Goal: Transaction & Acquisition: Purchase product/service

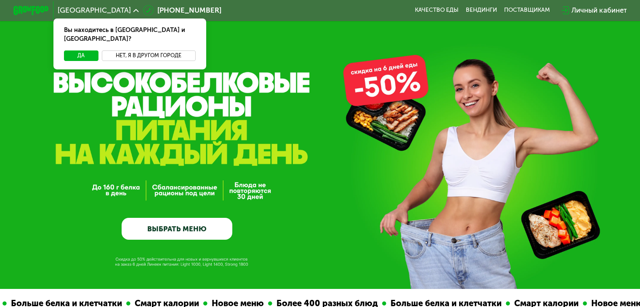
click at [127, 50] on button "Нет, я в другом городе" at bounding box center [149, 55] width 94 height 11
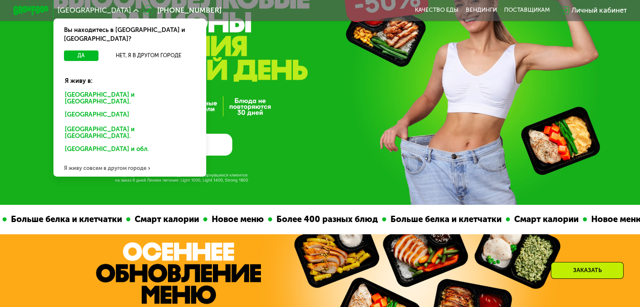
click at [114, 159] on div "Я живу совсем в другом городе" at bounding box center [129, 168] width 153 height 18
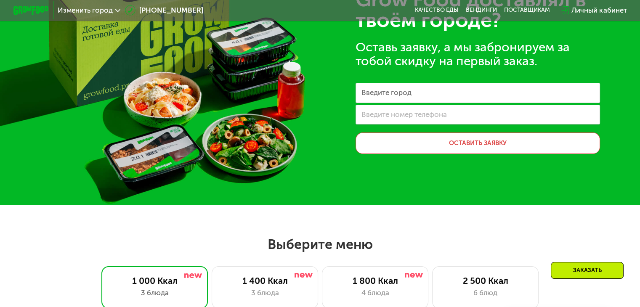
click at [421, 116] on label "Введите номер телефона" at bounding box center [403, 114] width 85 height 5
click at [421, 116] on input "Введите номер телефона" at bounding box center [477, 115] width 244 height 20
click at [428, 96] on input "Введите город" at bounding box center [477, 93] width 244 height 20
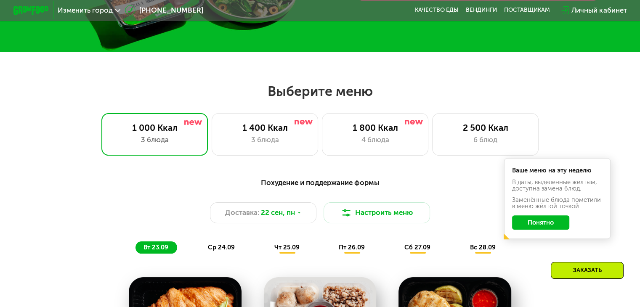
scroll to position [252, 0]
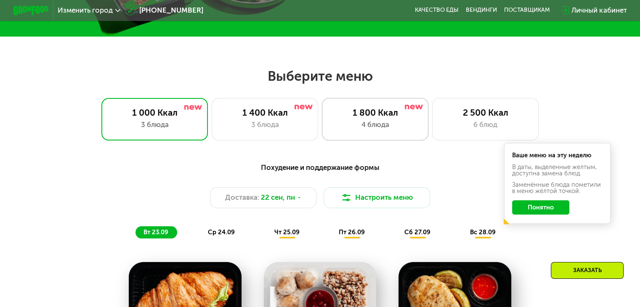
click at [358, 124] on div "4 блюда" at bounding box center [375, 124] width 88 height 11
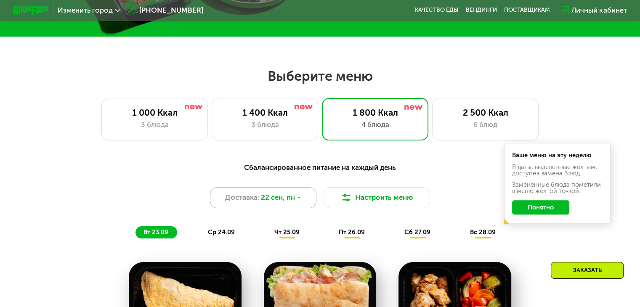
click at [299, 201] on icon at bounding box center [298, 197] width 5 height 5
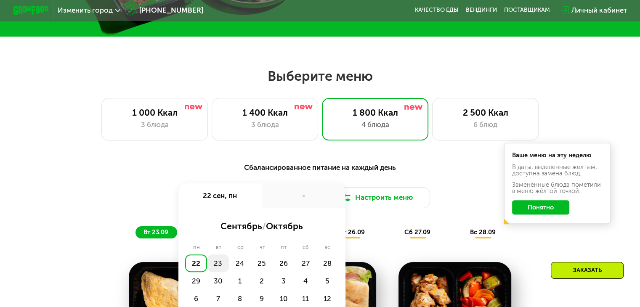
click at [217, 266] on div "23" at bounding box center [218, 263] width 22 height 18
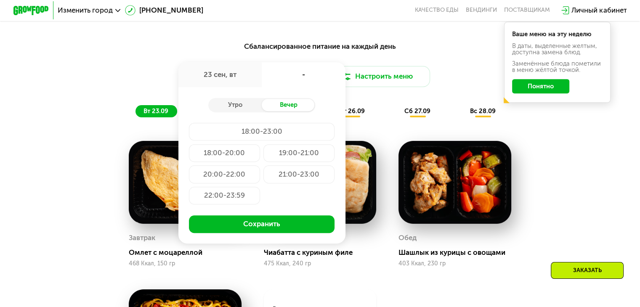
scroll to position [378, 0]
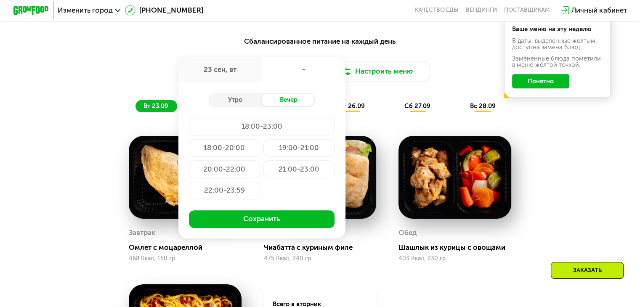
click at [245, 130] on div "18:00-23:00" at bounding box center [262, 127] width 146 height 18
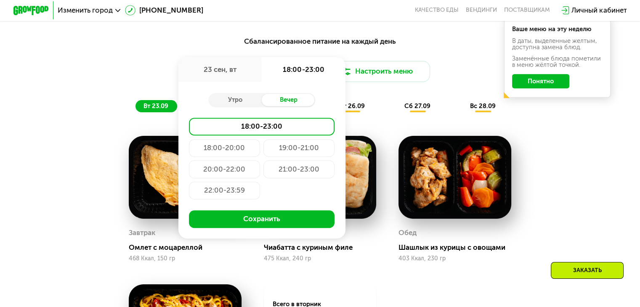
click at [251, 130] on div "18:00-23:00" at bounding box center [262, 127] width 146 height 18
click at [249, 106] on div "Утро" at bounding box center [234, 100] width 53 height 13
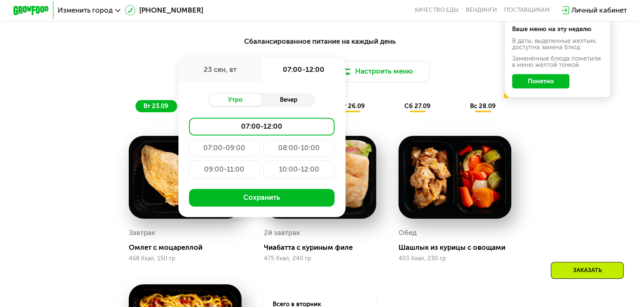
click at [276, 103] on div "Вечер" at bounding box center [288, 100] width 53 height 13
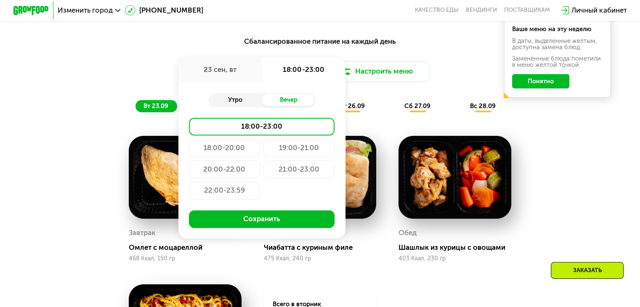
drag, startPoint x: 251, startPoint y: 104, endPoint x: 273, endPoint y: 103, distance: 21.9
click at [251, 104] on div "Утро" at bounding box center [234, 100] width 53 height 13
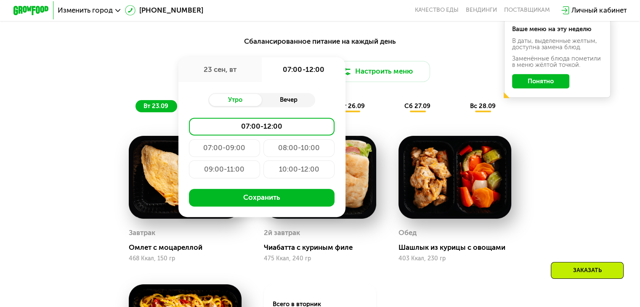
click at [282, 104] on div "Вечер" at bounding box center [288, 100] width 53 height 13
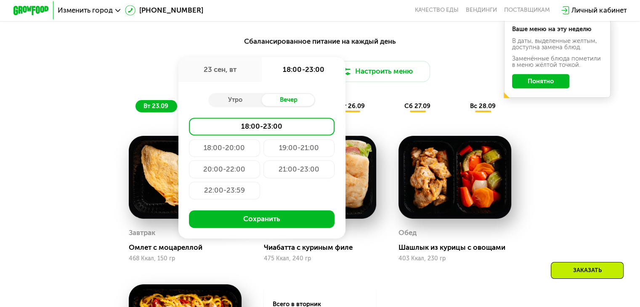
drag, startPoint x: 251, startPoint y: 103, endPoint x: 276, endPoint y: 103, distance: 25.2
click at [254, 103] on div "Утро" at bounding box center [234, 100] width 53 height 13
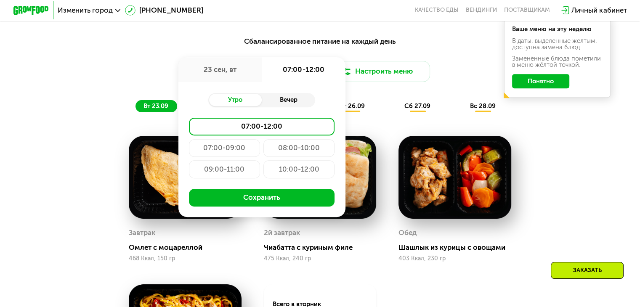
click at [285, 103] on div "Вечер" at bounding box center [288, 100] width 53 height 13
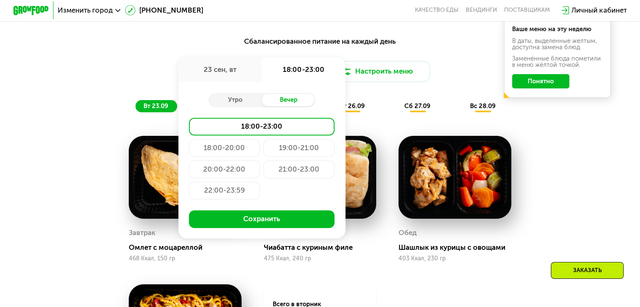
drag, startPoint x: 247, startPoint y: 103, endPoint x: 280, endPoint y: 103, distance: 32.8
click at [250, 102] on div "Утро" at bounding box center [234, 100] width 53 height 13
click at [279, 103] on div "Вечер" at bounding box center [288, 100] width 53 height 13
drag, startPoint x: 238, startPoint y: 101, endPoint x: 244, endPoint y: 100, distance: 5.5
click at [241, 101] on div "Утро" at bounding box center [234, 100] width 53 height 13
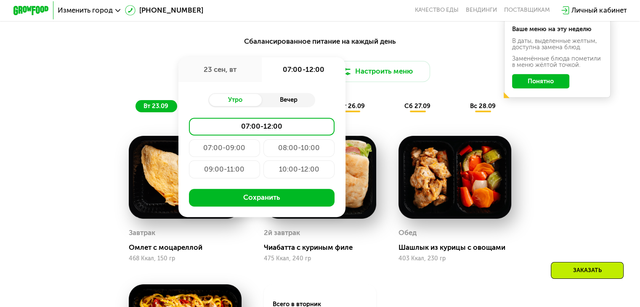
click at [278, 102] on div "Вечер" at bounding box center [288, 100] width 53 height 13
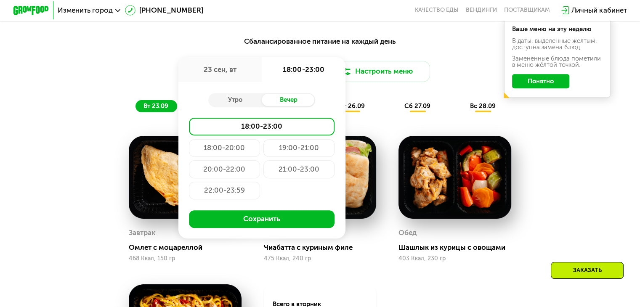
drag, startPoint x: 239, startPoint y: 103, endPoint x: 266, endPoint y: 103, distance: 27.3
click at [241, 103] on div "Утро" at bounding box center [234, 100] width 53 height 13
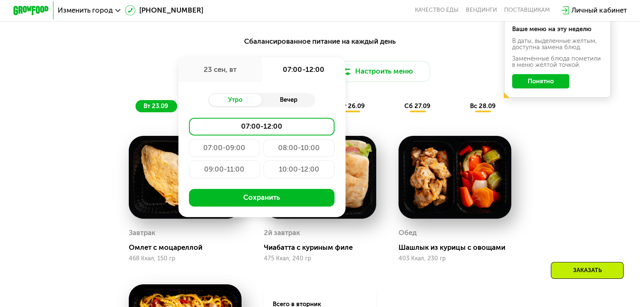
click at [281, 104] on div "Вечер" at bounding box center [288, 100] width 53 height 13
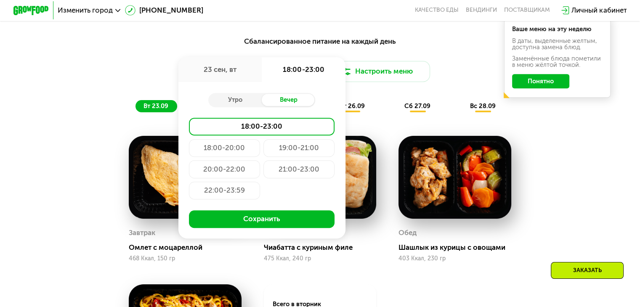
click at [296, 155] on div "19:00-21:00" at bounding box center [298, 148] width 71 height 18
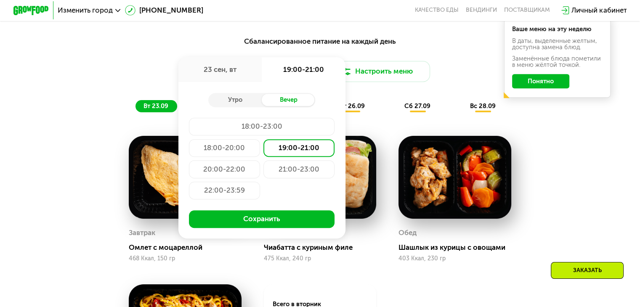
click at [272, 166] on div "21:00-23:00" at bounding box center [298, 169] width 71 height 18
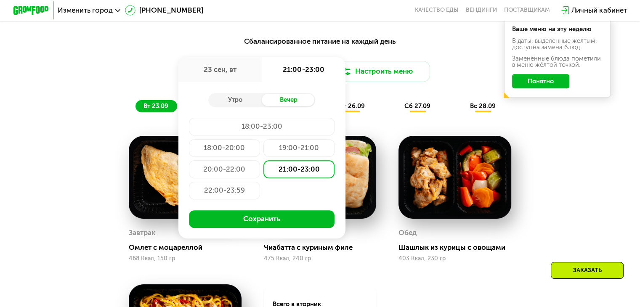
click at [221, 190] on div "22:00-23:59" at bounding box center [224, 191] width 71 height 18
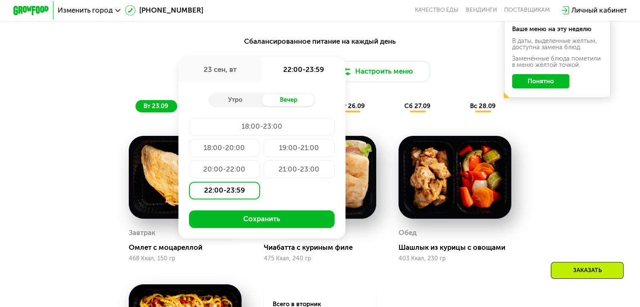
click at [219, 169] on div "20:00-22:00" at bounding box center [224, 169] width 71 height 18
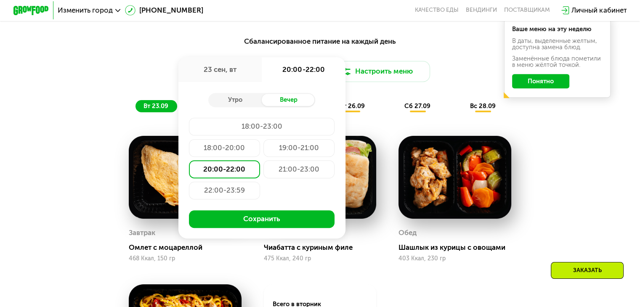
click at [218, 154] on div "18:00-20:00" at bounding box center [224, 148] width 71 height 18
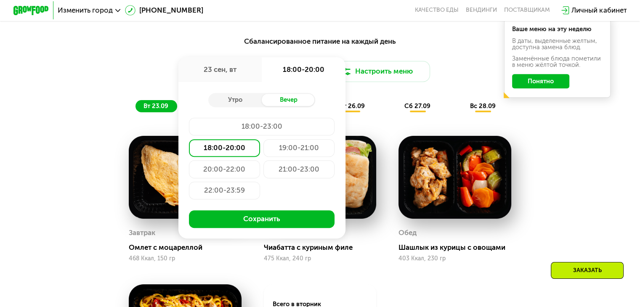
click at [96, 125] on div "Сбалансированное питание на каждый день Доставка: [DATE] сен, вт 18:00-20:00 Ут…" at bounding box center [319, 238] width 547 height 417
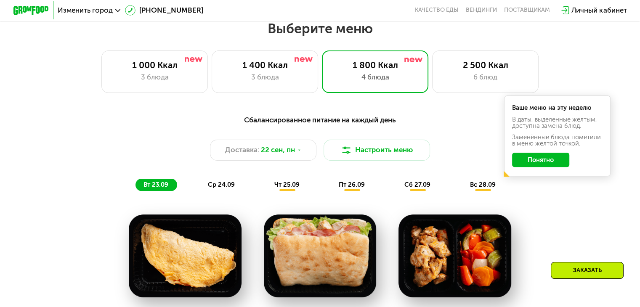
scroll to position [294, 0]
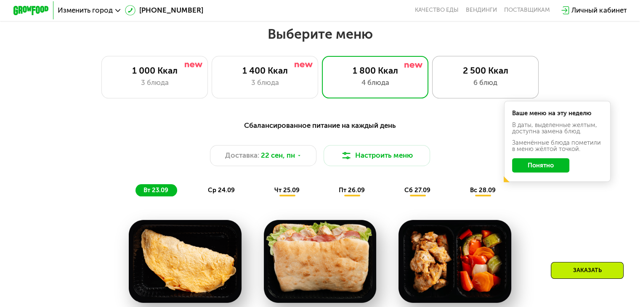
click at [442, 75] on div "2 500 Ккал" at bounding box center [485, 70] width 88 height 11
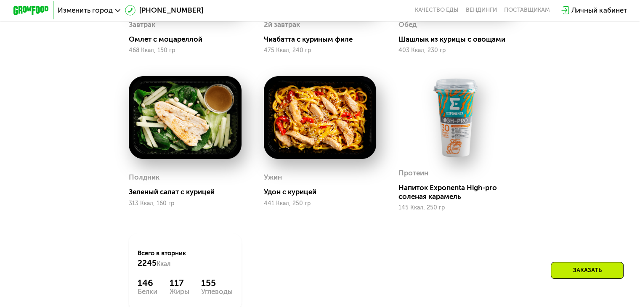
scroll to position [589, 0]
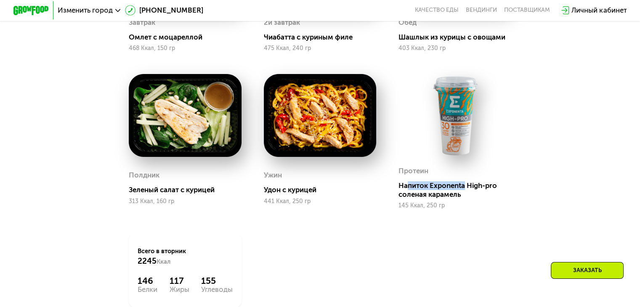
drag, startPoint x: 409, startPoint y: 190, endPoint x: 468, endPoint y: 190, distance: 58.9
click at [468, 190] on div "Напиток Exponenta High-pro соленая карамель" at bounding box center [457, 190] width 119 height 18
drag, startPoint x: 420, startPoint y: 191, endPoint x: 410, endPoint y: 190, distance: 9.7
click at [410, 190] on div "Напиток Exponenta High-pro соленая карамель" at bounding box center [457, 190] width 119 height 18
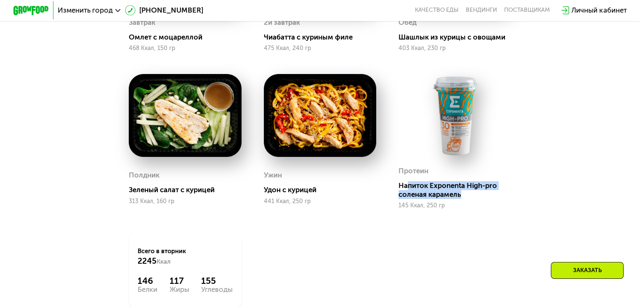
click at [410, 190] on div "Напиток Exponenta High-pro соленая карамель" at bounding box center [457, 190] width 119 height 18
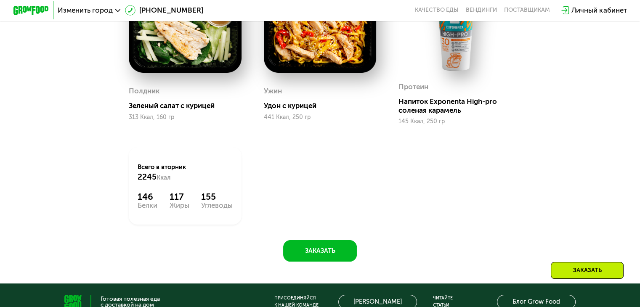
click at [434, 64] on img at bounding box center [454, 31] width 113 height 83
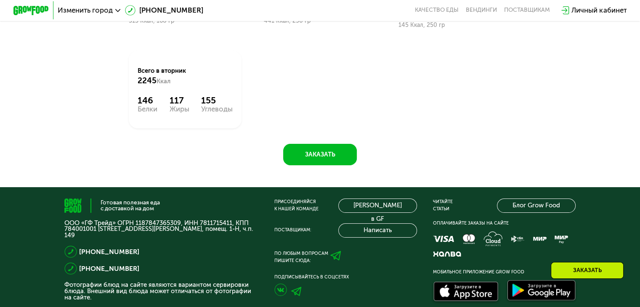
scroll to position [799, 0]
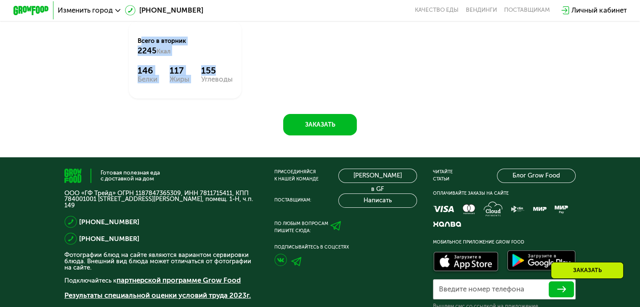
drag, startPoint x: 225, startPoint y: 83, endPoint x: 131, endPoint y: 46, distance: 100.3
click at [131, 46] on div "Всего в [DATE] 2245 Ккал 146 Белки 117 Жиры 155 Углеводы" at bounding box center [185, 59] width 113 height 77
click at [160, 67] on div "Всего в [DATE] 2245 Ккал 146 Белки 117 Жиры 155 Углеводы" at bounding box center [185, 59] width 113 height 77
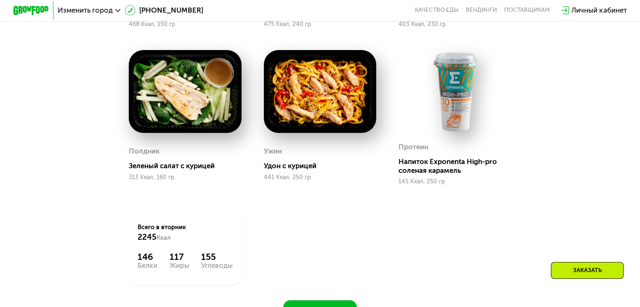
scroll to position [589, 0]
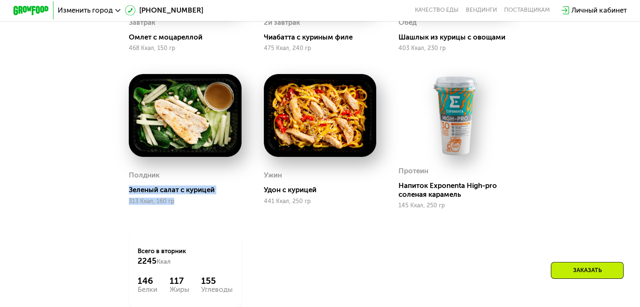
drag, startPoint x: 131, startPoint y: 203, endPoint x: 107, endPoint y: 194, distance: 25.7
click at [109, 196] on div "Сбалансированное питание для спортсменов Доставка: [DATE] Настроить меню вт 23.…" at bounding box center [319, 83] width 547 height 526
click at [107, 194] on div "Сбалансированное питание для спортсменов Доставка: [DATE] Настроить меню вт 23.…" at bounding box center [319, 83] width 547 height 526
drag, startPoint x: 183, startPoint y: 207, endPoint x: 112, endPoint y: 191, distance: 72.5
click at [112, 191] on div "Сбалансированное питание для спортсменов Доставка: [DATE] Настроить меню вт 23.…" at bounding box center [319, 83] width 547 height 526
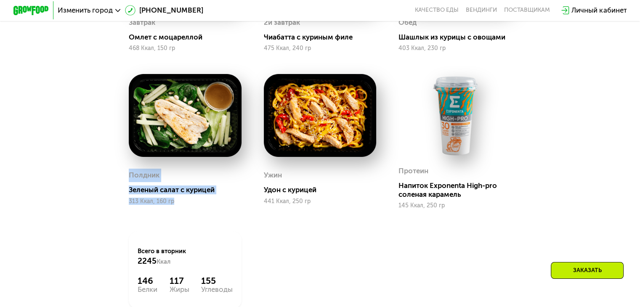
click at [112, 191] on div "Сбалансированное питание для спортсменов Доставка: [DATE] Настроить меню вт 23.…" at bounding box center [319, 83] width 547 height 526
drag, startPoint x: 185, startPoint y: 206, endPoint x: 115, endPoint y: 193, distance: 70.9
click at [118, 193] on div "Полдник Зеленый салат с курицей 313 Ккал, 160 гр" at bounding box center [185, 141] width 135 height 157
click at [171, 205] on div "313 Ккал, 160 гр" at bounding box center [185, 201] width 113 height 7
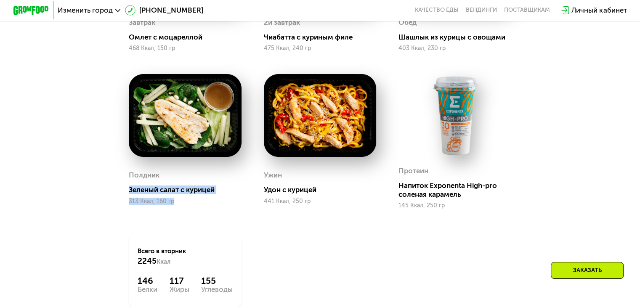
drag, startPoint x: 126, startPoint y: 201, endPoint x: 114, endPoint y: 196, distance: 12.4
click at [114, 196] on div "Сбалансированное питание для спортсменов Доставка: [DATE] Настроить меню вт 23.…" at bounding box center [319, 83] width 547 height 526
drag, startPoint x: 304, startPoint y: 202, endPoint x: 254, endPoint y: 191, distance: 52.1
click at [254, 191] on div "Ужин Удон с курицей 441 Ккал, 250 гр" at bounding box center [319, 141] width 135 height 157
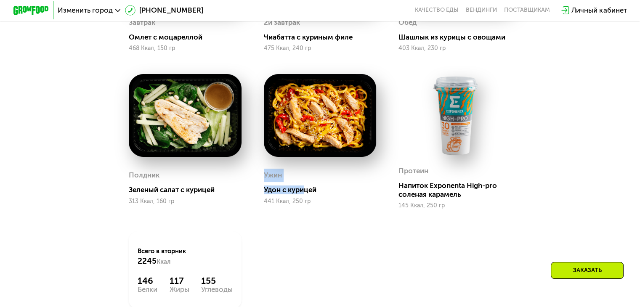
click at [254, 191] on div "Ужин Удон с курицей 441 Ккал, 250 гр" at bounding box center [319, 141] width 135 height 157
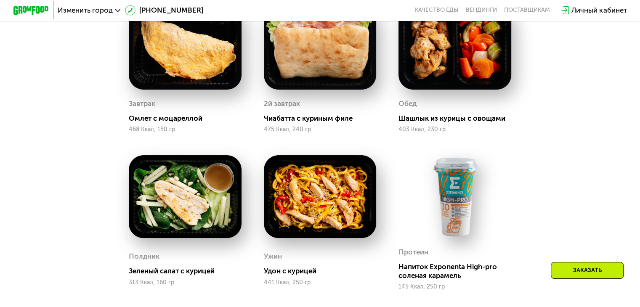
scroll to position [505, 0]
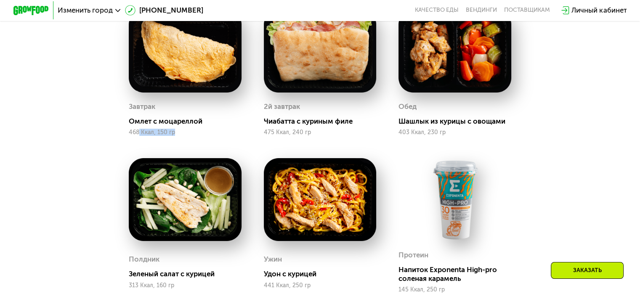
drag, startPoint x: 155, startPoint y: 139, endPoint x: 136, endPoint y: 135, distance: 18.9
click at [136, 135] on div "Завтрак Омлет с моцареллой 468 Ккал, 150 гр" at bounding box center [185, 73] width 135 height 148
click at [136, 135] on div "468 Ккал, 150 гр" at bounding box center [185, 132] width 113 height 7
drag, startPoint x: 201, startPoint y: 143, endPoint x: 110, endPoint y: 129, distance: 91.5
click at [110, 129] on div "Сбалансированное питание для спортсменов Доставка: [DATE] Настроить меню вт 23.…" at bounding box center [319, 167] width 547 height 526
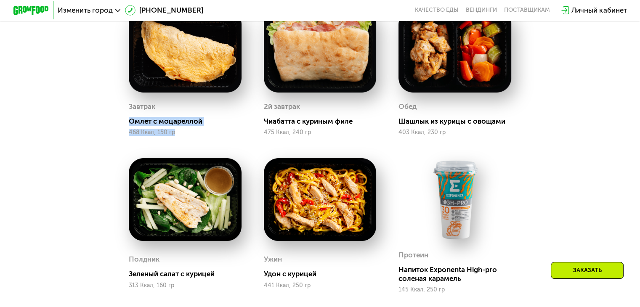
click at [110, 129] on div "Сбалансированное питание для спортсменов Доставка: [DATE] Настроить меню вт 23.…" at bounding box center [319, 167] width 547 height 526
drag, startPoint x: 179, startPoint y: 135, endPoint x: 205, endPoint y: 137, distance: 26.2
click at [180, 135] on div "Завтрак Омлет с моцареллой 468 Ккал, 150 гр" at bounding box center [185, 118] width 113 height 36
drag, startPoint x: 168, startPoint y: 137, endPoint x: 110, endPoint y: 128, distance: 58.6
click at [110, 128] on div "Сбалансированное питание для спортсменов Доставка: [DATE] Настроить меню вт 23.…" at bounding box center [319, 167] width 547 height 526
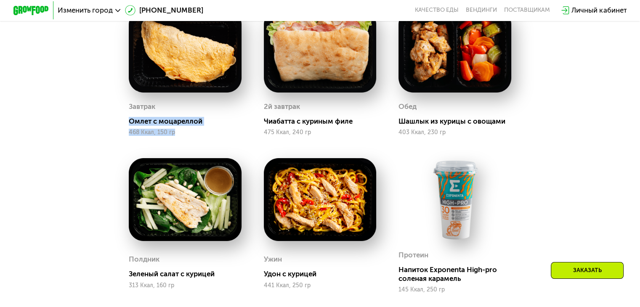
click at [110, 128] on div "Сбалансированное питание для спортсменов Доставка: [DATE] Настроить меню вт 23.…" at bounding box center [319, 167] width 547 height 526
click at [156, 135] on div "468 Ккал, 150 гр" at bounding box center [185, 132] width 113 height 7
drag, startPoint x: 128, startPoint y: 130, endPoint x: 109, endPoint y: 127, distance: 18.7
click at [109, 127] on div "Сбалансированное питание для спортсменов Доставка: [DATE] Настроить меню вт 23.…" at bounding box center [319, 167] width 547 height 526
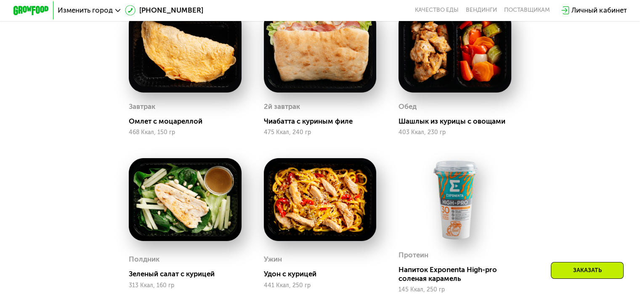
click at [249, 145] on div "Завтрак Омлет с моцареллой 468 Ккал, 150 гр" at bounding box center [185, 73] width 135 height 148
drag, startPoint x: 261, startPoint y: 130, endPoint x: 242, endPoint y: 125, distance: 19.6
click at [243, 125] on div "Завтрак Омлет с моцареллой 468 Ккал, 150 гр 2й завтрак Чиабатта с куриным филе …" at bounding box center [320, 201] width 404 height 405
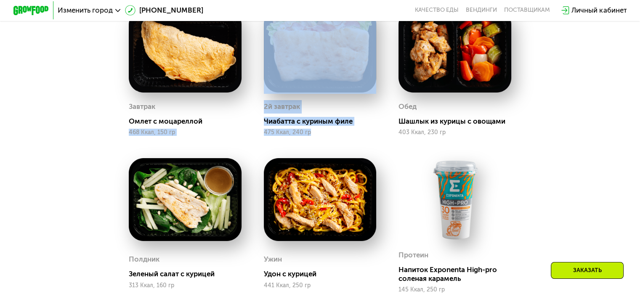
click at [242, 125] on div "Омлет с моцареллой" at bounding box center [188, 121] width 119 height 9
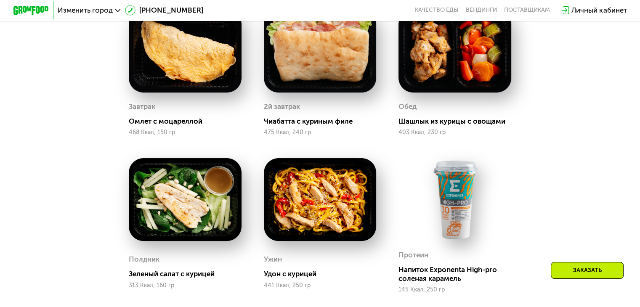
click at [286, 135] on div "475 Ккал, 240 гр" at bounding box center [320, 132] width 113 height 7
drag, startPoint x: 278, startPoint y: 139, endPoint x: 259, endPoint y: 134, distance: 19.3
click at [260, 134] on div "2й завтрак Чиабатта с куриным филе 475 Ккал, 240 гр" at bounding box center [319, 73] width 135 height 148
click at [259, 134] on div "2й завтрак Чиабатта с куриным филе 475 Ккал, 240 гр" at bounding box center [319, 73] width 135 height 148
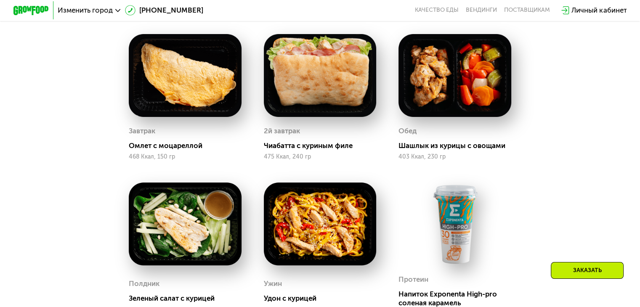
scroll to position [421, 0]
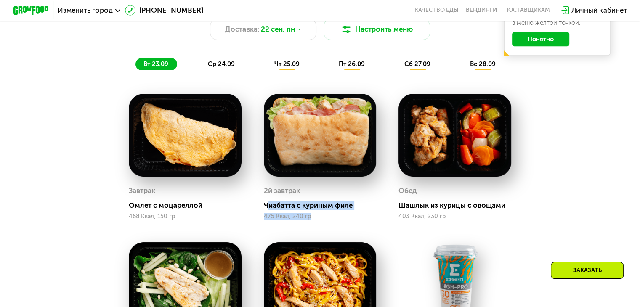
drag, startPoint x: 323, startPoint y: 222, endPoint x: 267, endPoint y: 211, distance: 57.5
click at [267, 211] on div "2й завтрак Чиабатта с куриным филе 475 Ккал, 240 гр" at bounding box center [320, 202] width 113 height 36
click at [267, 210] on div "Чиабатта с куриным филе" at bounding box center [323, 205] width 119 height 9
click at [298, 210] on div "Чиабатта с куриным филе" at bounding box center [323, 205] width 119 height 9
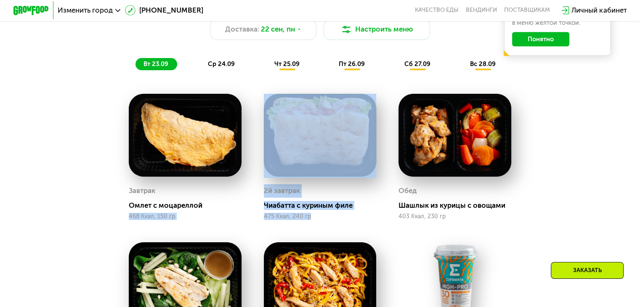
drag, startPoint x: 255, startPoint y: 210, endPoint x: 243, endPoint y: 206, distance: 12.3
click at [243, 206] on div "Завтрак Омлет с моцареллой 468 Ккал, 150 гр 2й завтрак Чиабатта с куриным филе …" at bounding box center [320, 285] width 404 height 405
click at [243, 206] on div "Завтрак Омлет с моцареллой 468 Ккал, 150 гр" at bounding box center [185, 157] width 135 height 148
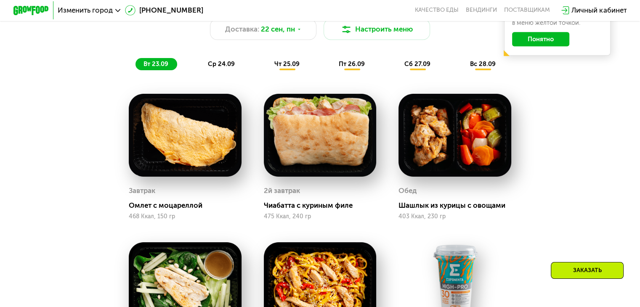
click at [296, 66] on span "чт 25.09" at bounding box center [286, 64] width 25 height 8
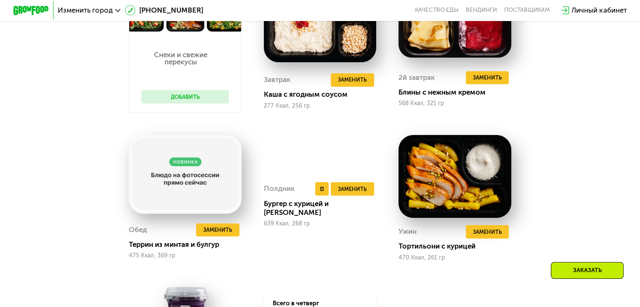
scroll to position [589, 0]
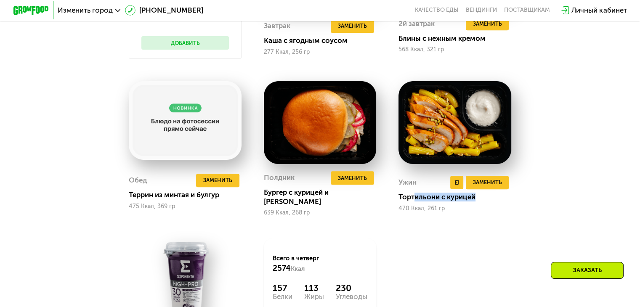
drag, startPoint x: 444, startPoint y: 200, endPoint x: 415, endPoint y: 200, distance: 29.0
click at [415, 200] on div "Тортильони с курицей" at bounding box center [457, 197] width 119 height 9
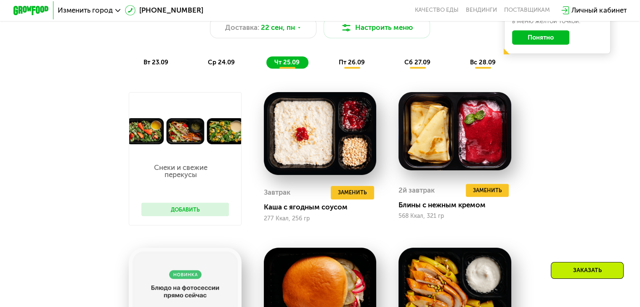
scroll to position [421, 0]
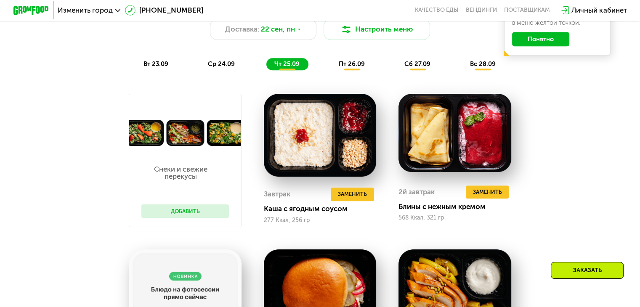
click at [347, 68] on span "пт 26.09" at bounding box center [352, 64] width 26 height 8
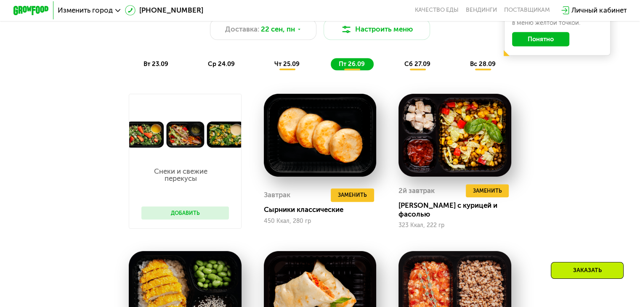
click at [228, 75] on div "Сбалансированное питание для спортсменов Доставка: [DATE] Настроить меню вт 23.…" at bounding box center [320, 31] width 537 height 87
click at [221, 68] on span "ср 24.09" at bounding box center [221, 64] width 27 height 8
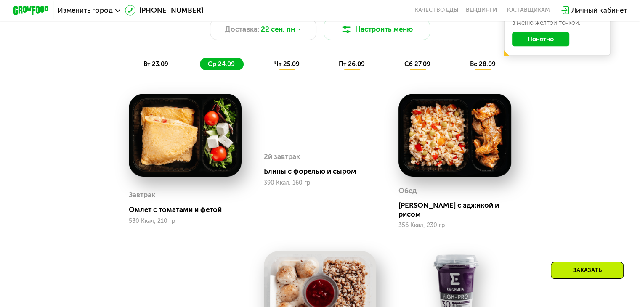
click at [158, 68] on span "вт 23.09" at bounding box center [155, 64] width 25 height 8
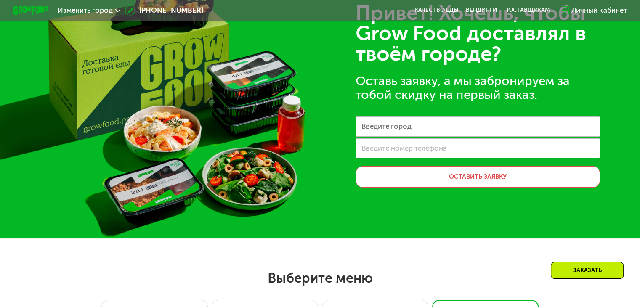
scroll to position [0, 0]
